Goal: Navigation & Orientation: Find specific page/section

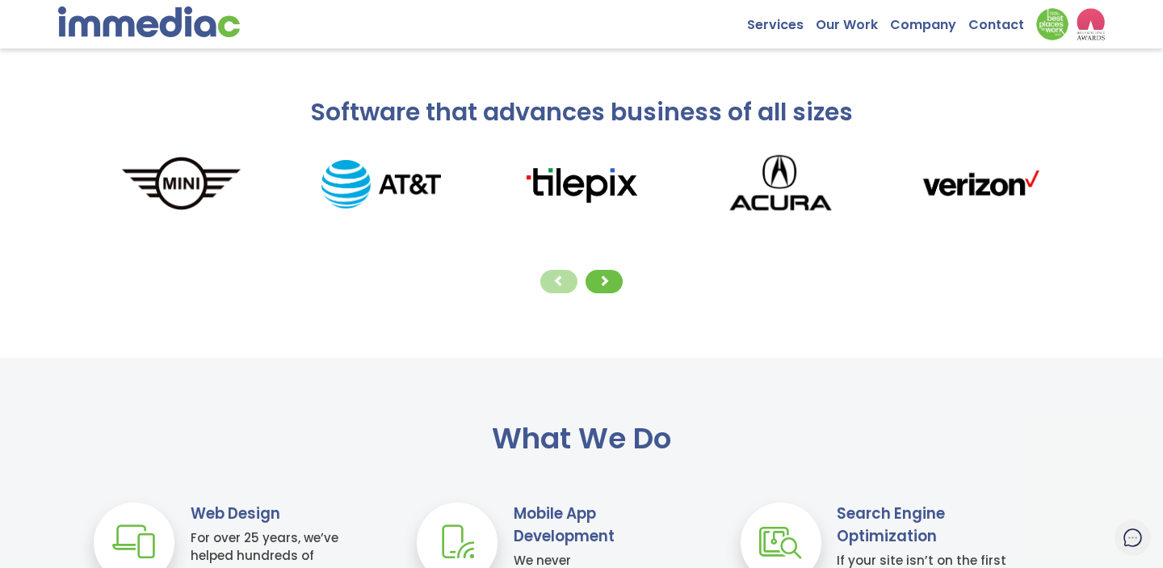
scroll to position [254, 0]
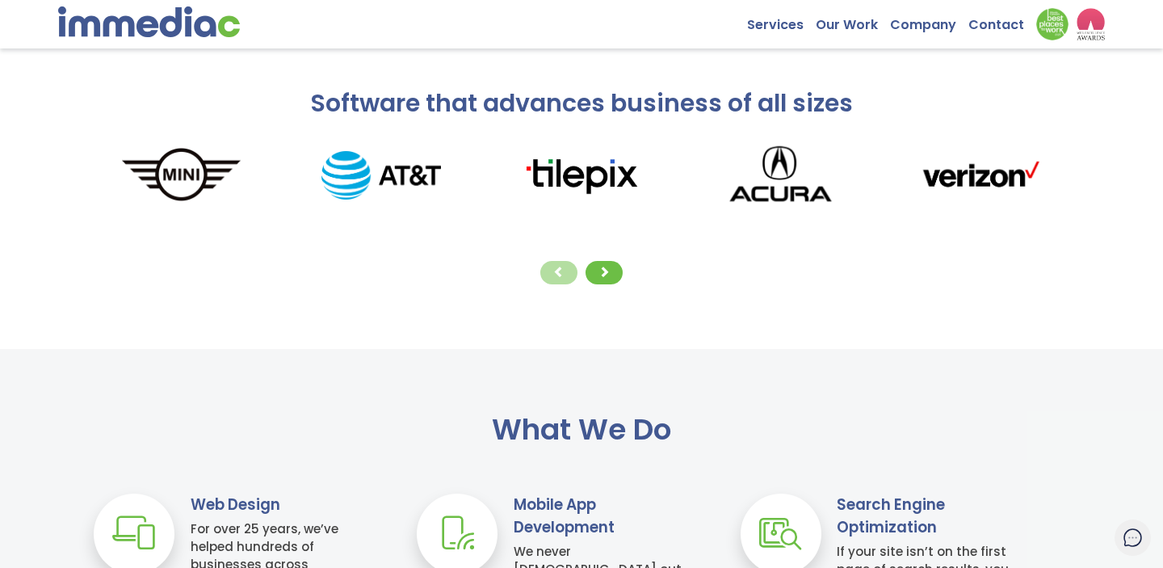
click at [620, 263] on div at bounding box center [582, 273] width 1000 height 32
click at [608, 270] on span at bounding box center [604, 271] width 11 height 11
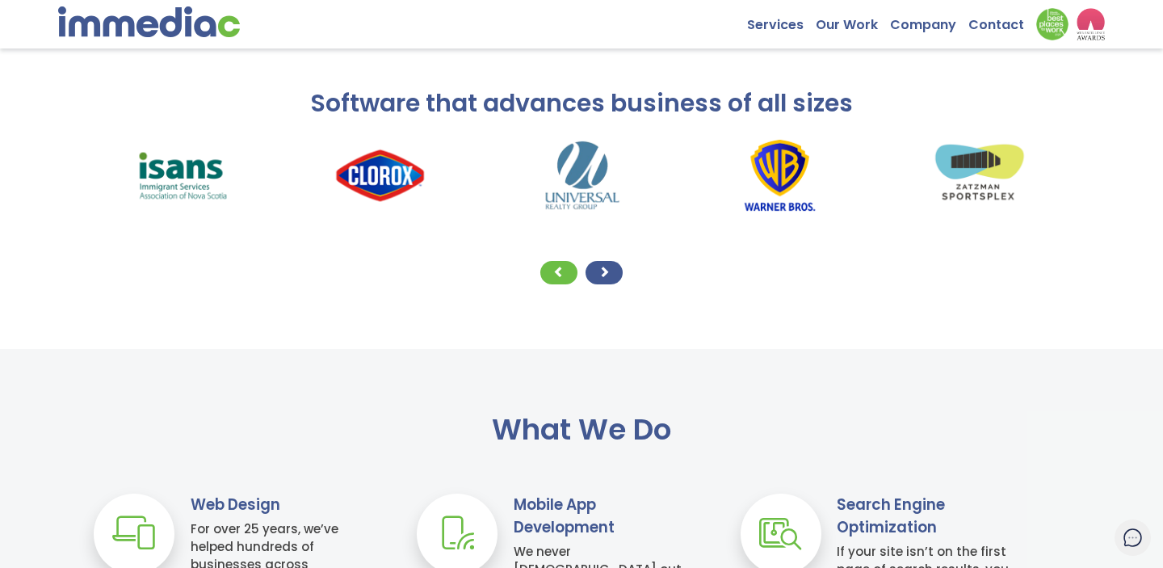
click at [608, 270] on span at bounding box center [604, 271] width 11 height 11
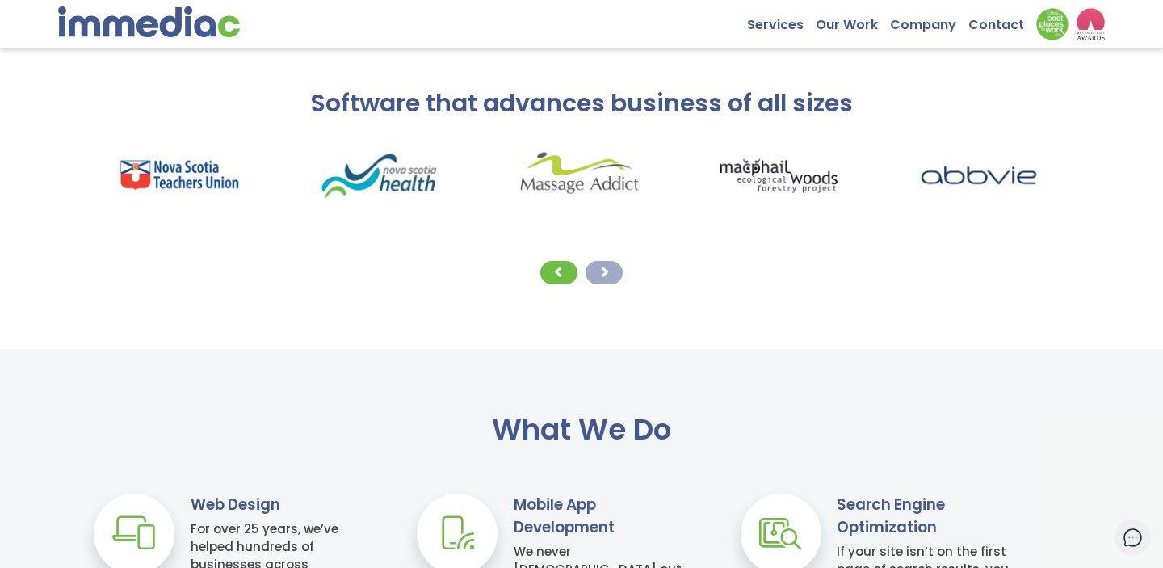
click at [608, 270] on span at bounding box center [604, 271] width 11 height 11
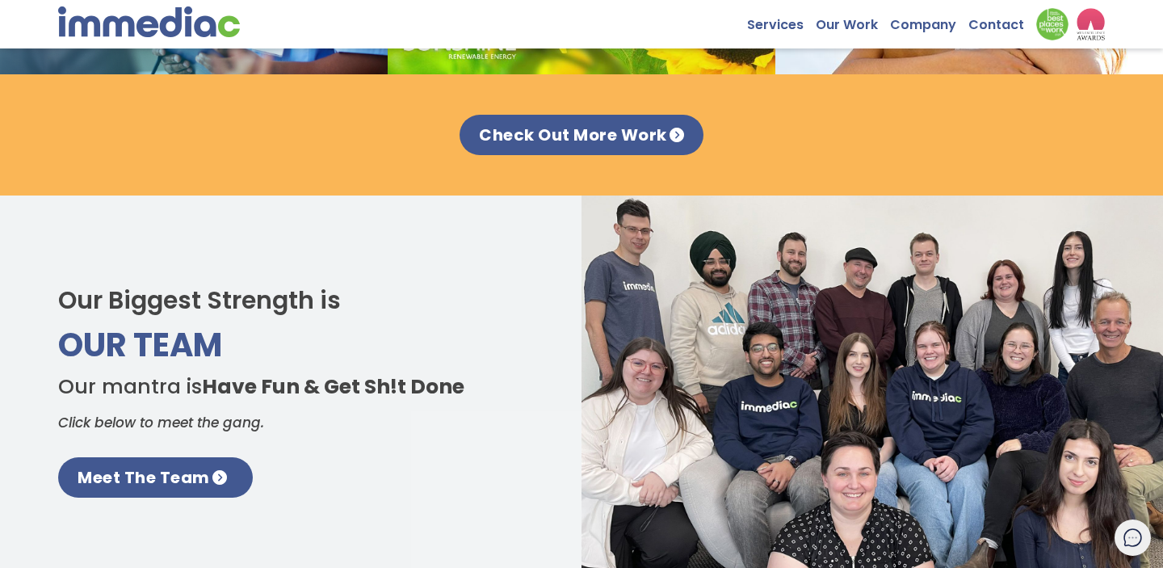
scroll to position [2124, 0]
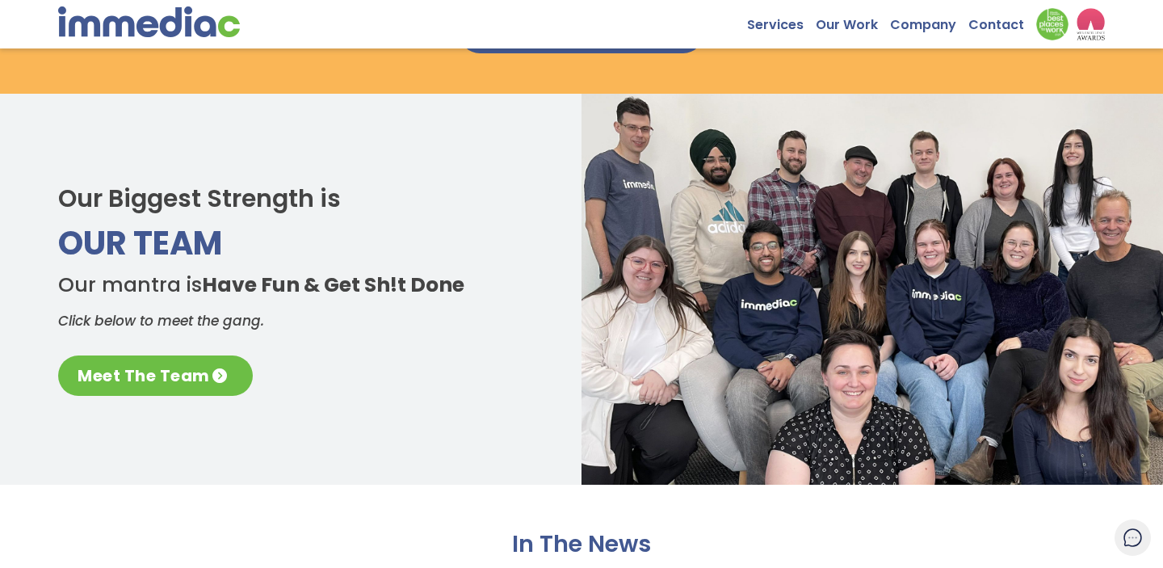
click at [208, 374] on link "Meet The Team" at bounding box center [155, 375] width 195 height 40
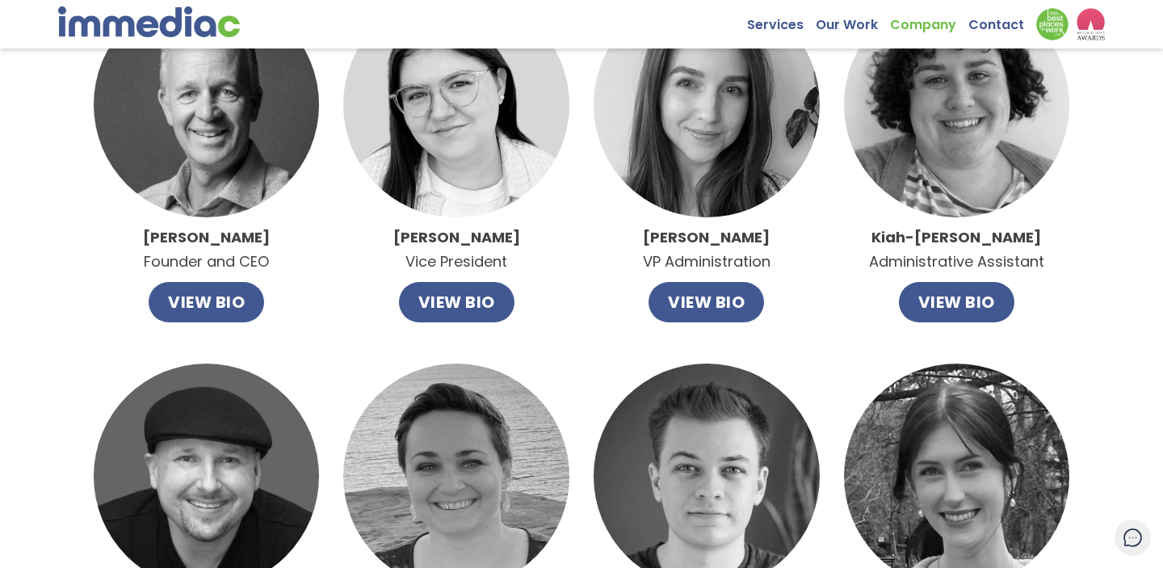
scroll to position [171, 0]
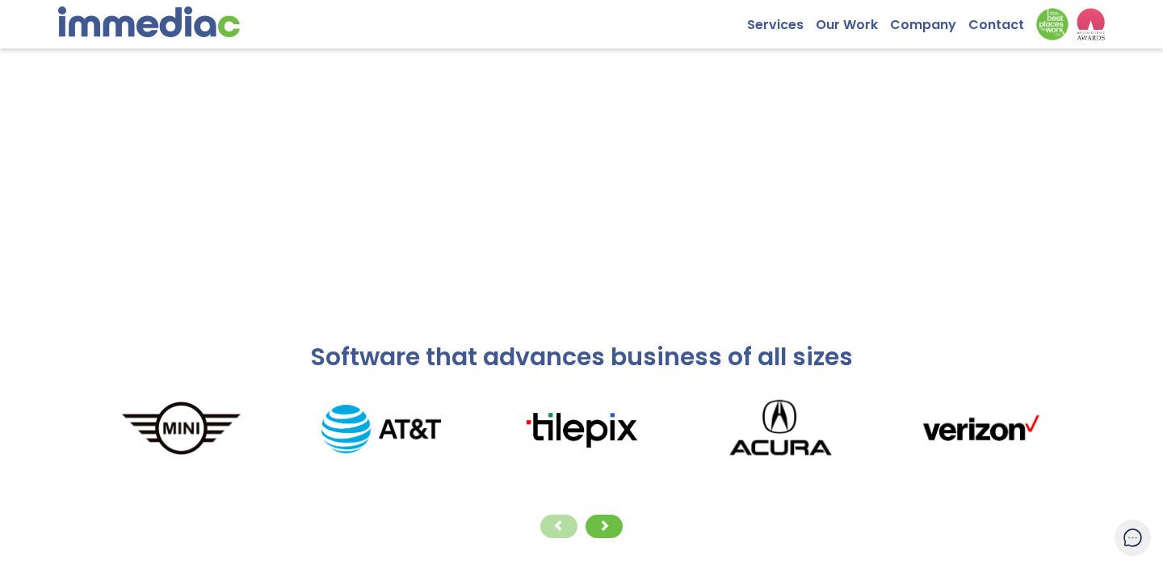
scroll to position [2124, 0]
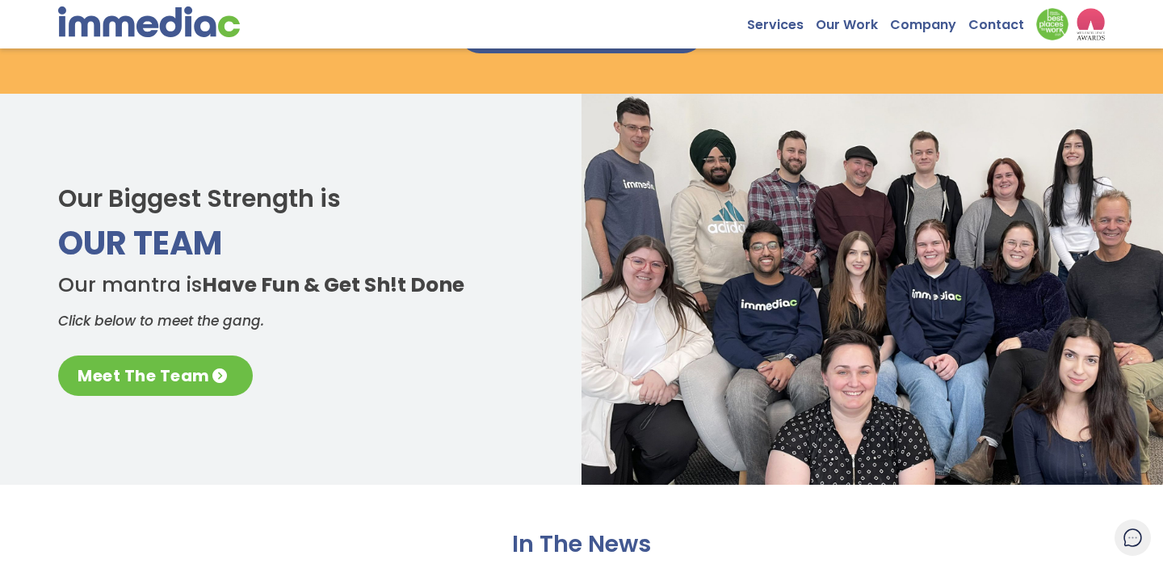
click at [173, 384] on link "Meet The Team" at bounding box center [155, 375] width 195 height 40
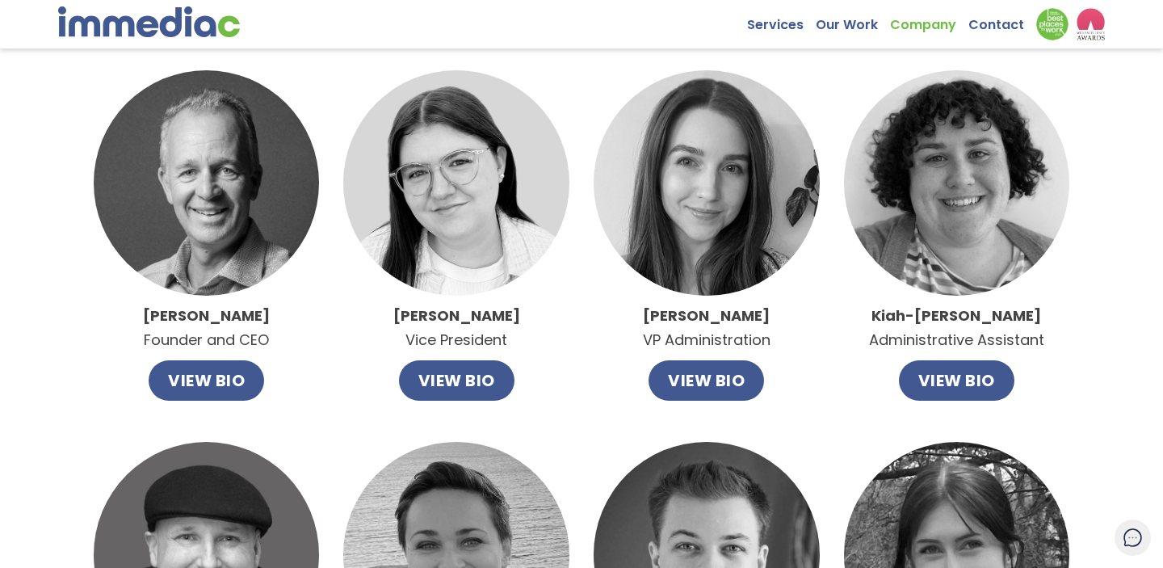
scroll to position [124, 0]
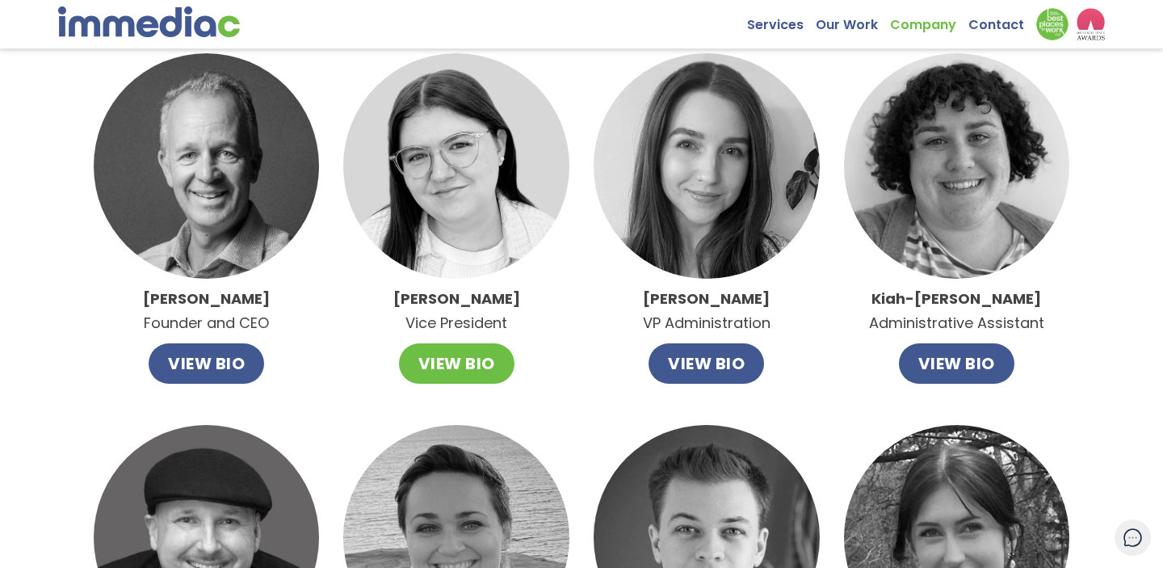
click at [449, 372] on button "VIEW BIO" at bounding box center [457, 363] width 116 height 40
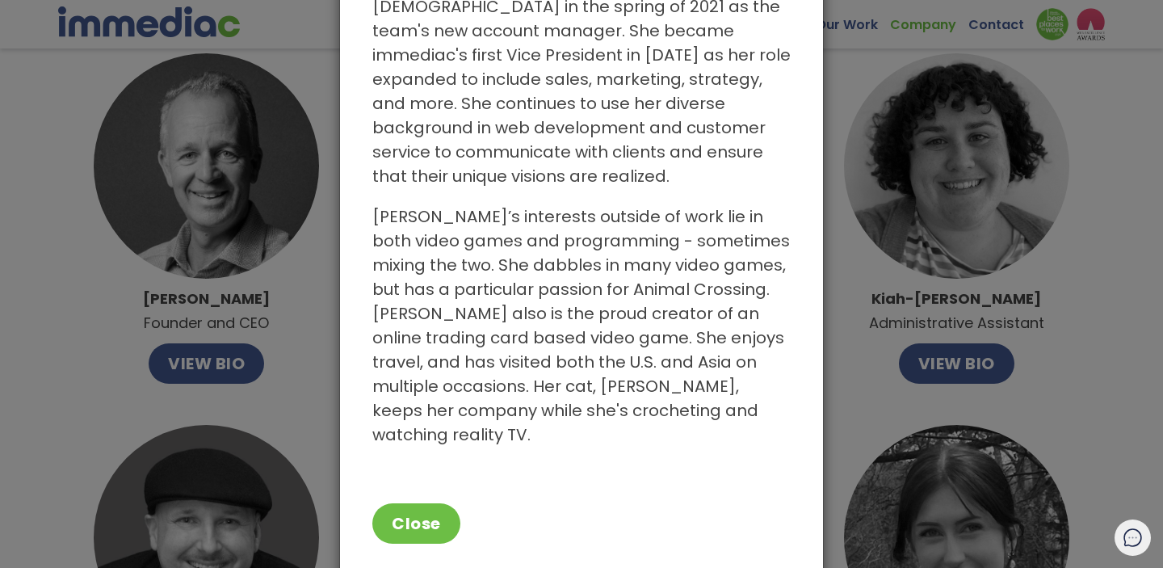
scroll to position [0, 0]
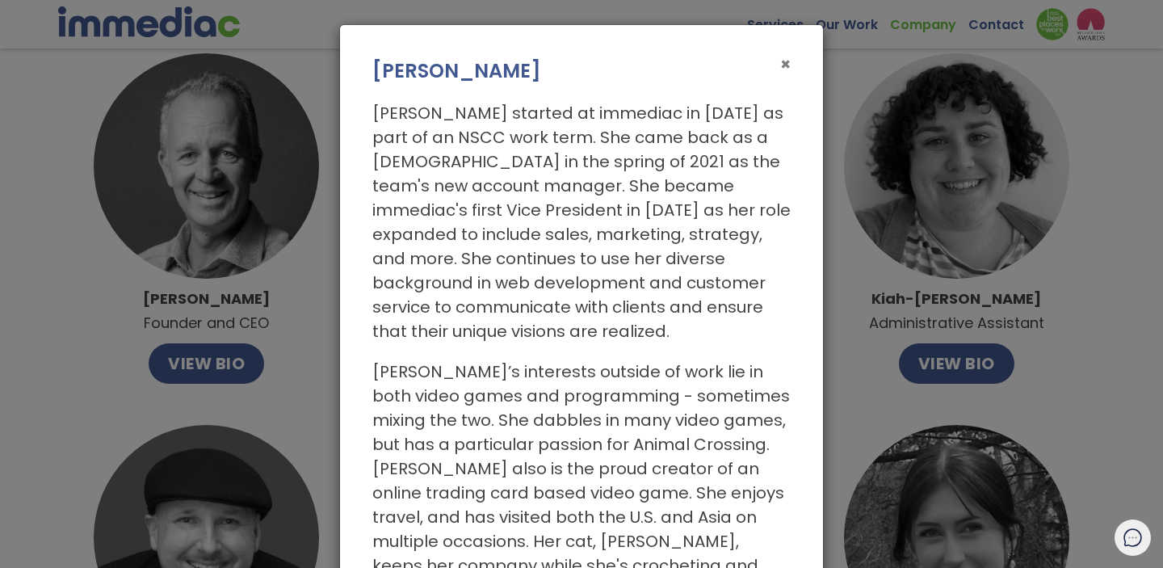
click at [782, 67] on span "×" at bounding box center [785, 64] width 11 height 23
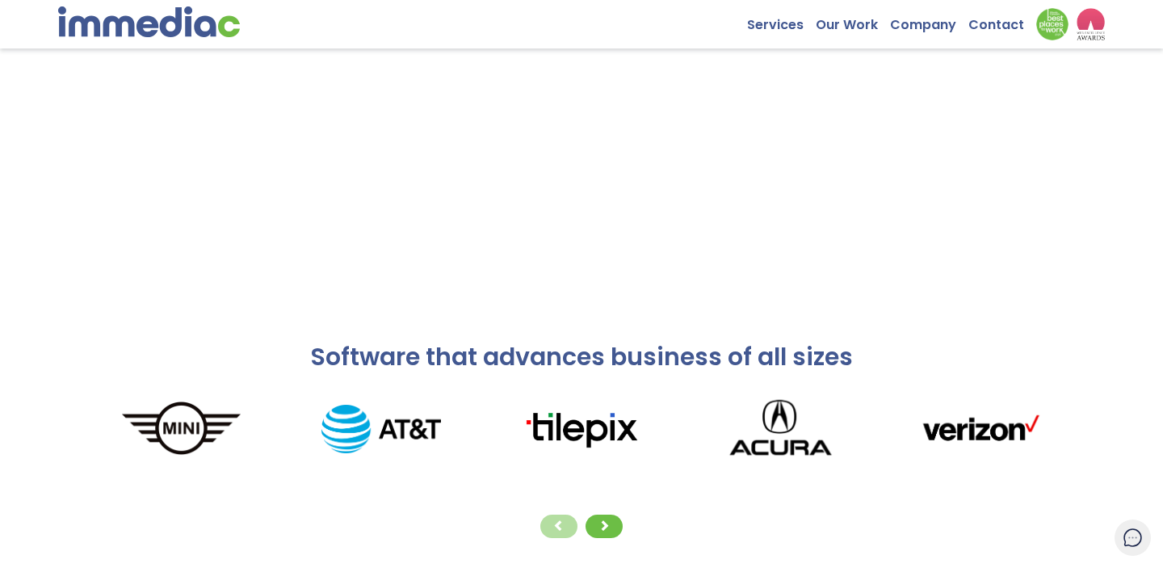
scroll to position [2124, 0]
